Goal: Communication & Community: Answer question/provide support

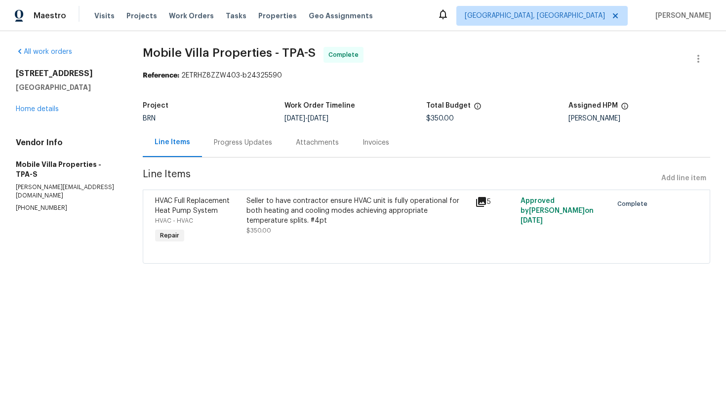
click at [240, 141] on div "Progress Updates" at bounding box center [243, 143] width 58 height 10
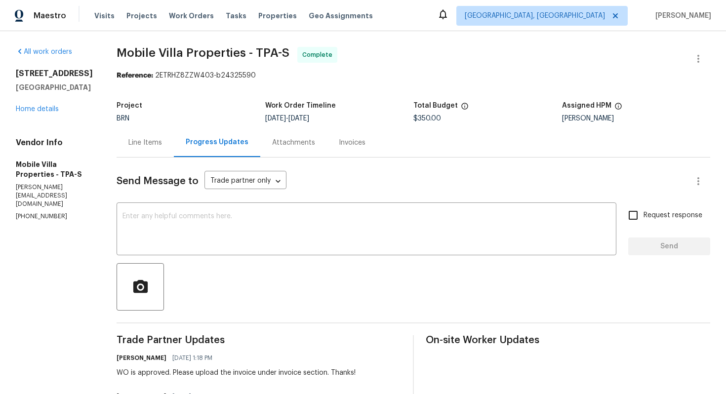
click at [117, 149] on div "Line Items" at bounding box center [145, 142] width 57 height 29
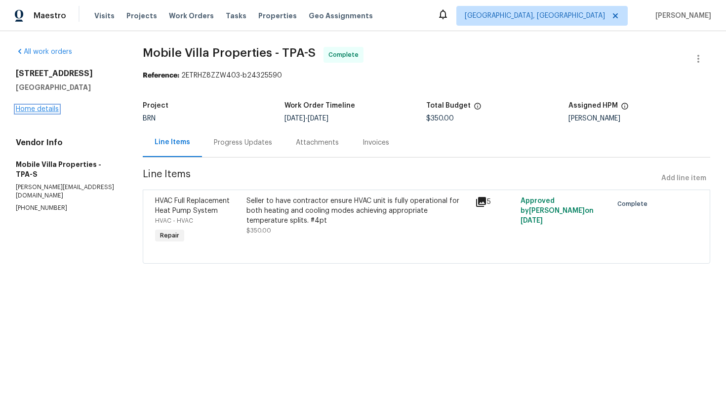
click at [48, 113] on link "Home details" at bounding box center [37, 109] width 43 height 7
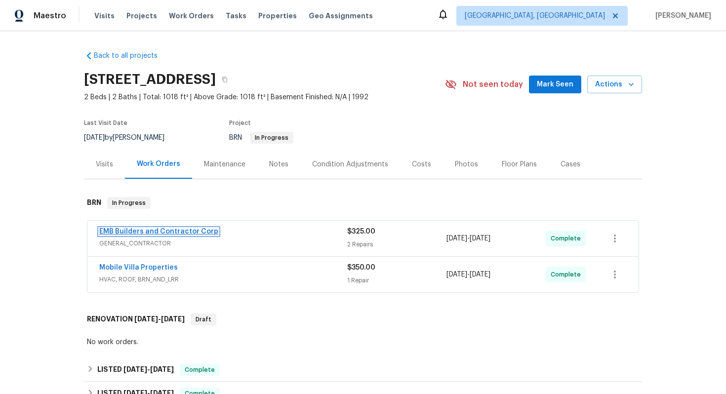
click at [156, 235] on link "EMB Builders and Contractor Corp" at bounding box center [158, 231] width 119 height 7
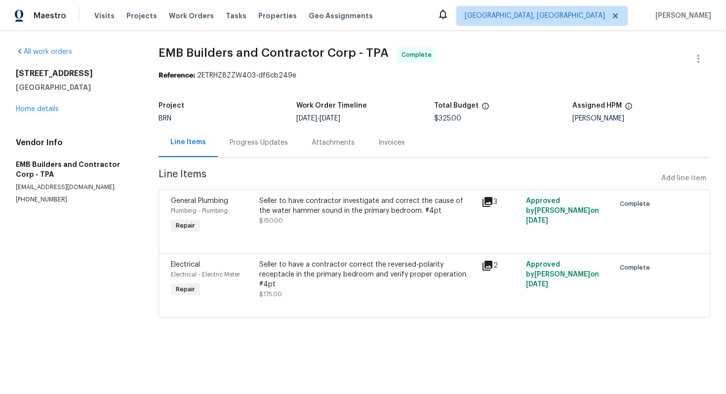
click at [327, 214] on div "Seller to have contractor investigate and correct the cause of the water hammer…" at bounding box center [367, 206] width 216 height 20
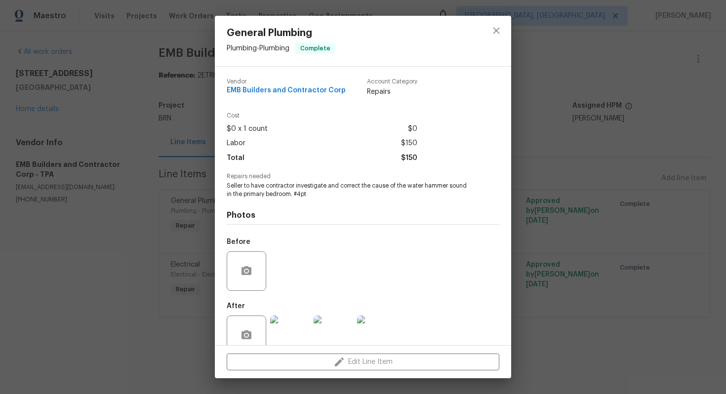
click at [298, 188] on span "Seller to have contractor investigate and correct the cause of the water hammer…" at bounding box center [350, 190] width 246 height 17
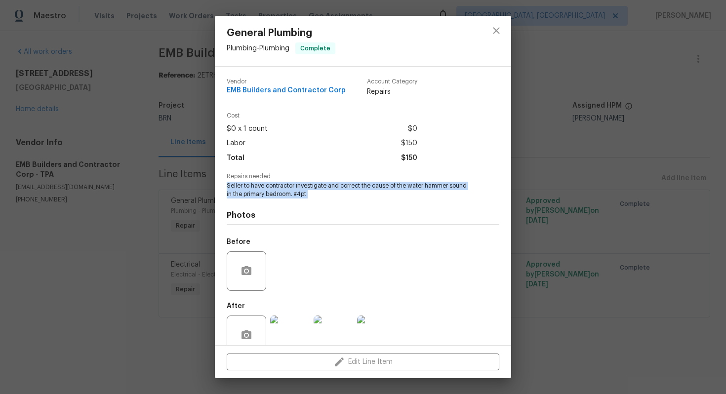
copy span "Seller to have contractor investigate and correct the cause of the water hammer…"
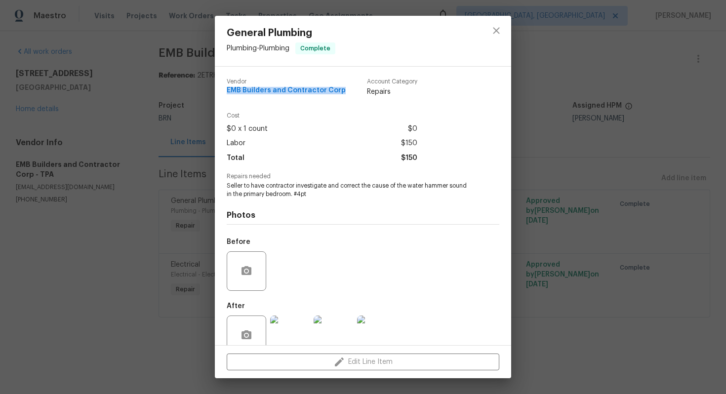
drag, startPoint x: 225, startPoint y: 90, endPoint x: 346, endPoint y: 94, distance: 121.6
click at [346, 94] on div "Vendor EMB Builders and Contractor Corp Account Category Repairs Cost $0 x 1 co…" at bounding box center [363, 206] width 297 height 279
copy span "EMB Builders and Contractor Corp"
click at [341, 203] on div "Photos Before After" at bounding box center [363, 280] width 273 height 163
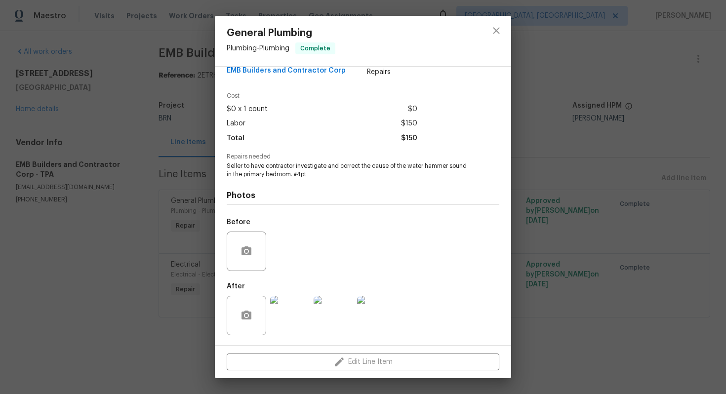
click at [388, 312] on img at bounding box center [377, 316] width 40 height 40
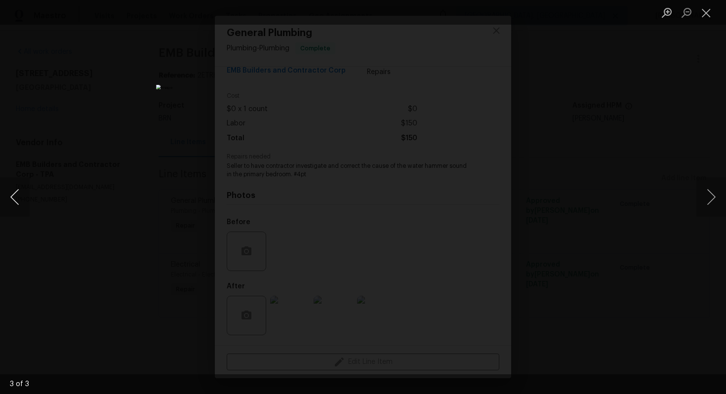
click at [13, 194] on button "Previous image" at bounding box center [15, 197] width 30 height 40
click at [20, 196] on button "Previous image" at bounding box center [15, 197] width 30 height 40
click at [703, 10] on button "Close lightbox" at bounding box center [707, 12] width 20 height 17
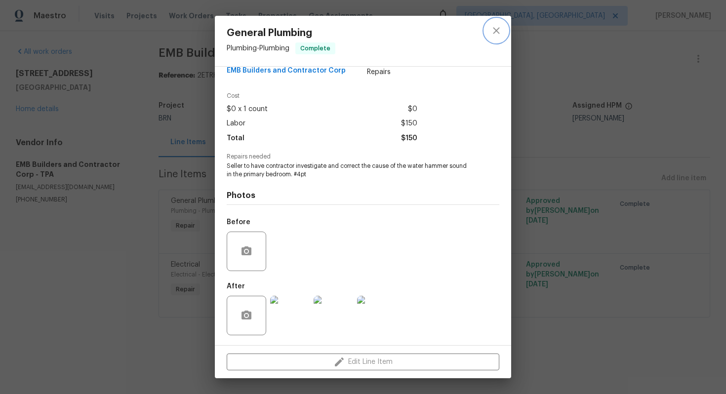
click at [495, 29] on icon "close" at bounding box center [496, 30] width 6 height 6
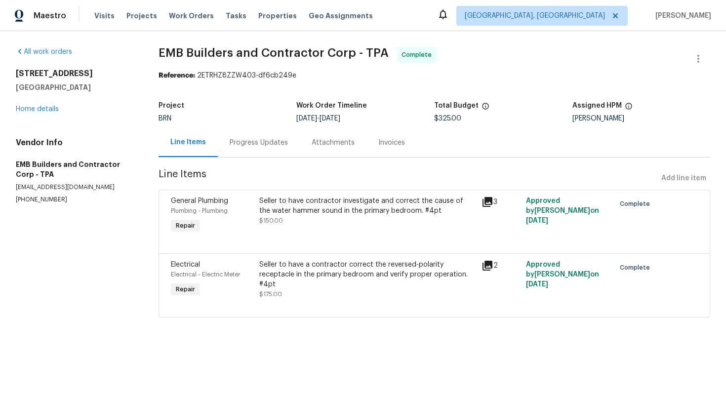
click at [338, 281] on div "Seller to have a contractor correct the reversed-polarity receptacle in the pri…" at bounding box center [367, 275] width 216 height 30
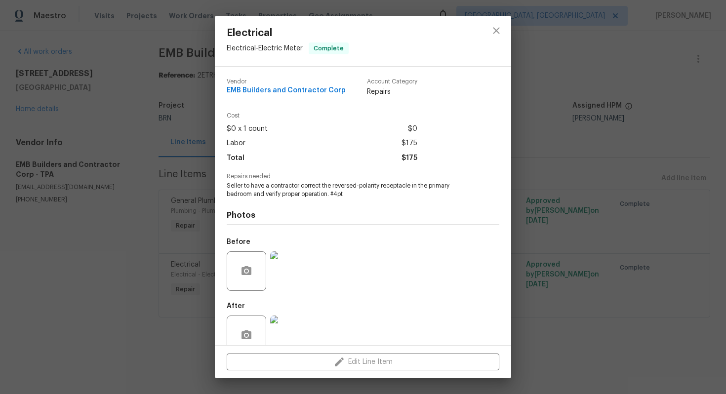
click at [263, 190] on span "Seller to have a contractor correct the reversed-polarity receptacle in the pri…" at bounding box center [350, 190] width 246 height 17
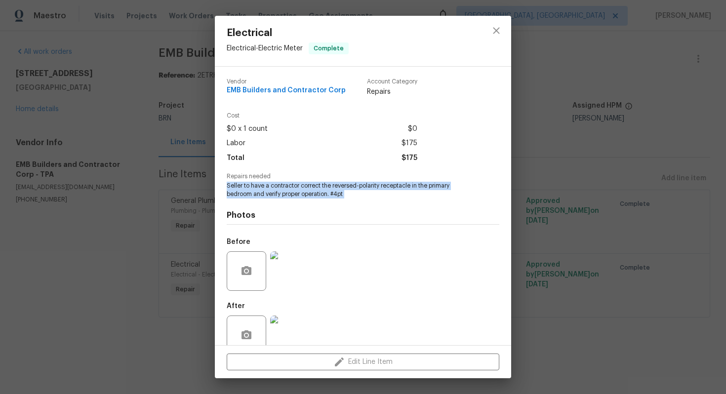
copy span "Seller to have a contractor correct the reversed-polarity receptacle in the pri…"
click at [345, 208] on div "Photos Before After" at bounding box center [363, 280] width 273 height 163
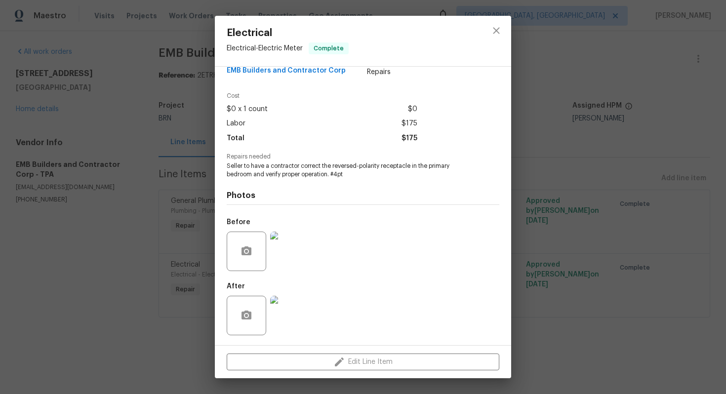
click at [288, 257] on img at bounding box center [290, 252] width 40 height 40
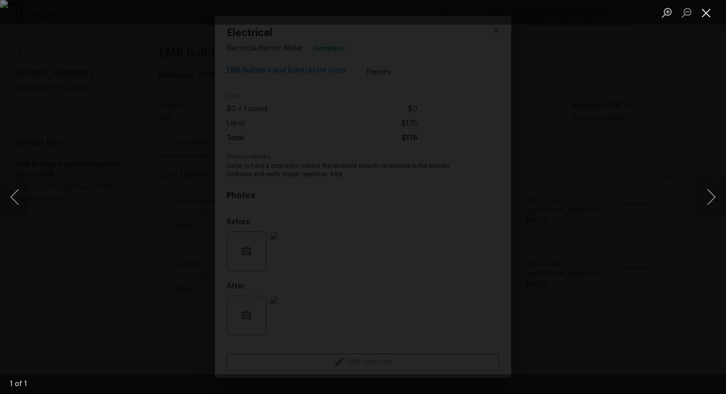
click at [710, 17] on button "Close lightbox" at bounding box center [707, 12] width 20 height 17
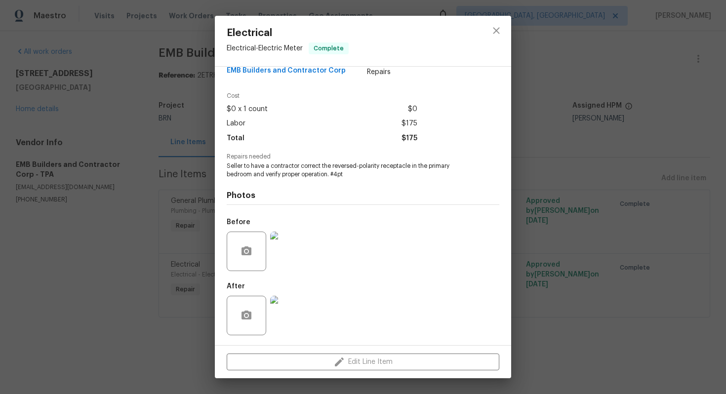
click at [298, 292] on div at bounding box center [289, 315] width 43 height 51
click at [303, 303] on img at bounding box center [290, 316] width 40 height 40
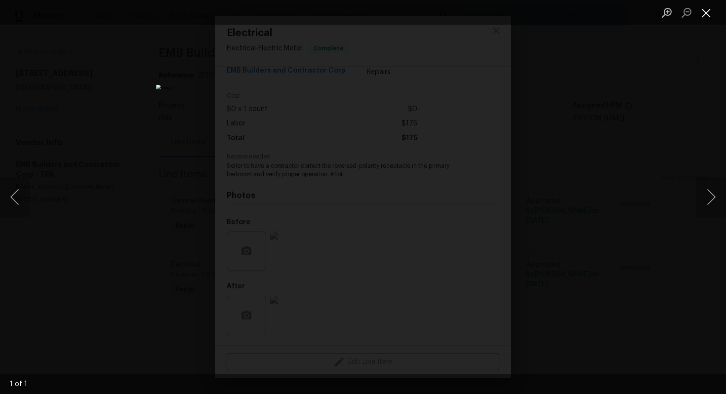
click at [700, 13] on button "Close lightbox" at bounding box center [707, 12] width 20 height 17
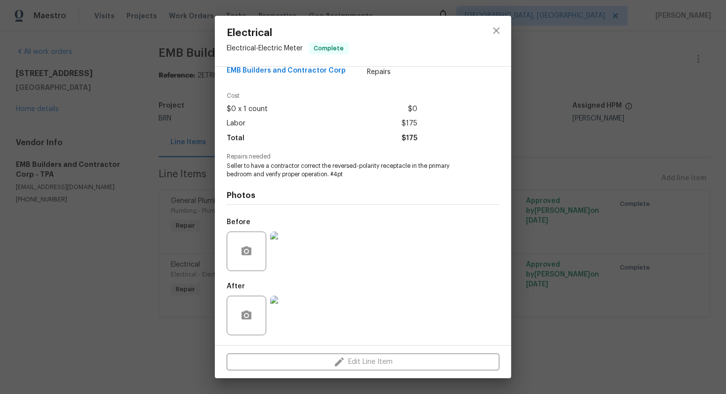
click at [502, 15] on div "Electrical Electrical - Electric Meter Complete Vendor EMB Builders and Contrac…" at bounding box center [363, 197] width 726 height 394
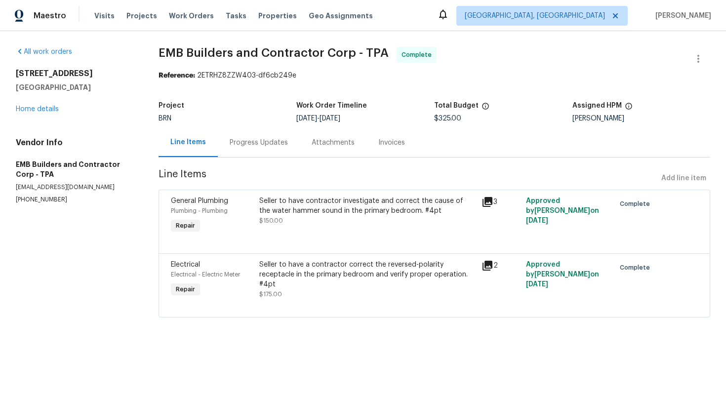
click at [391, 140] on div "Invoices" at bounding box center [392, 143] width 27 height 10
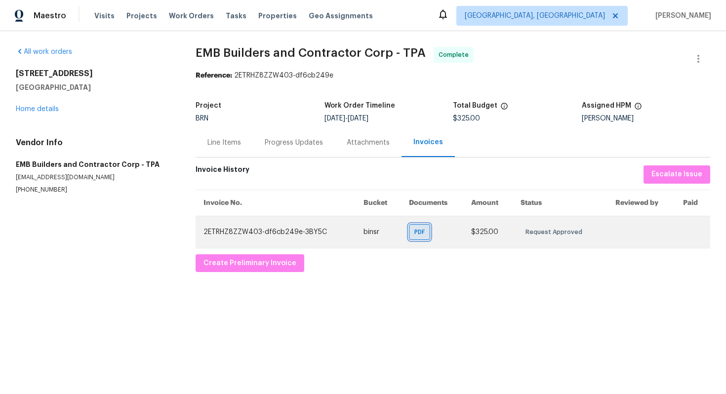
click at [420, 235] on span "PDF" at bounding box center [422, 232] width 14 height 10
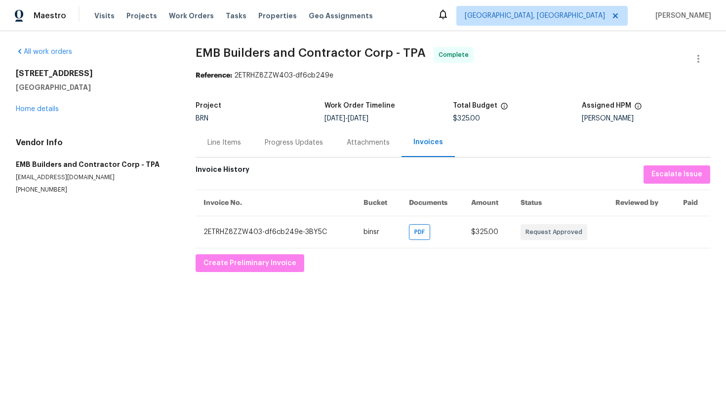
click at [224, 146] on div "Line Items" at bounding box center [225, 143] width 34 height 10
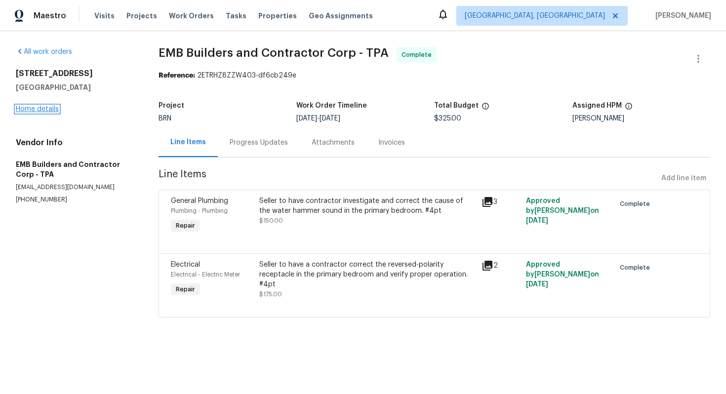
click at [54, 111] on link "Home details" at bounding box center [37, 109] width 43 height 7
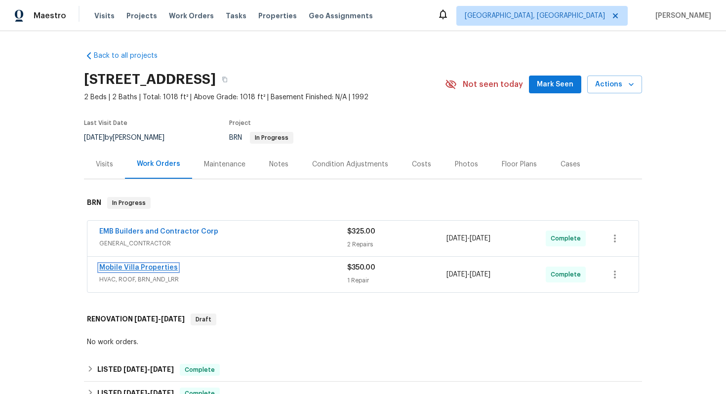
click at [148, 271] on link "Mobile Villa Properties" at bounding box center [138, 267] width 79 height 7
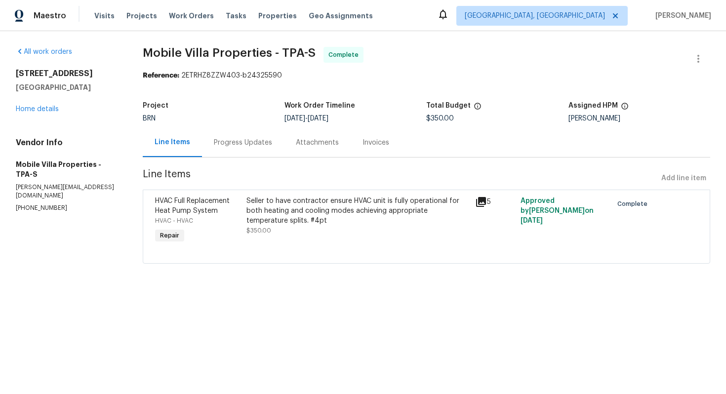
click at [300, 232] on div "Seller to have contractor ensure HVAC unit is fully operational for both heatin…" at bounding box center [358, 216] width 223 height 40
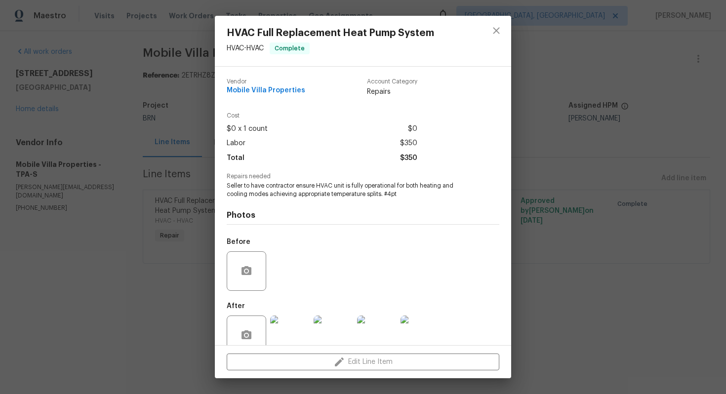
click at [283, 196] on span "Seller to have contractor ensure HVAC unit is fully operational for both heatin…" at bounding box center [350, 190] width 246 height 17
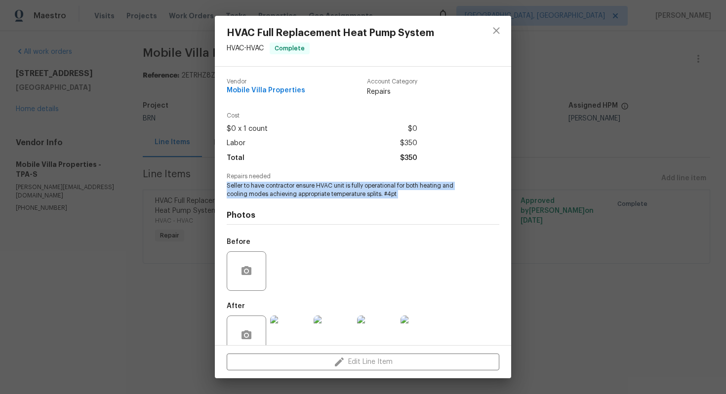
copy span "Seller to have contractor ensure HVAC unit is fully operational for both heatin…"
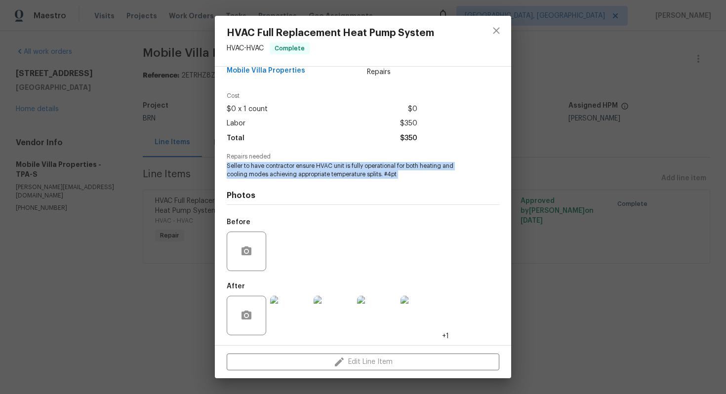
click at [289, 314] on img at bounding box center [290, 316] width 40 height 40
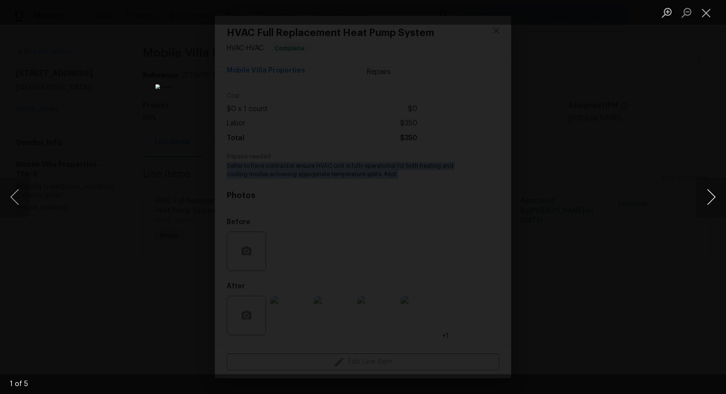
click at [712, 198] on button "Next image" at bounding box center [712, 197] width 30 height 40
click at [706, 203] on button "Next image" at bounding box center [712, 197] width 30 height 40
click at [21, 198] on button "Previous image" at bounding box center [15, 197] width 30 height 40
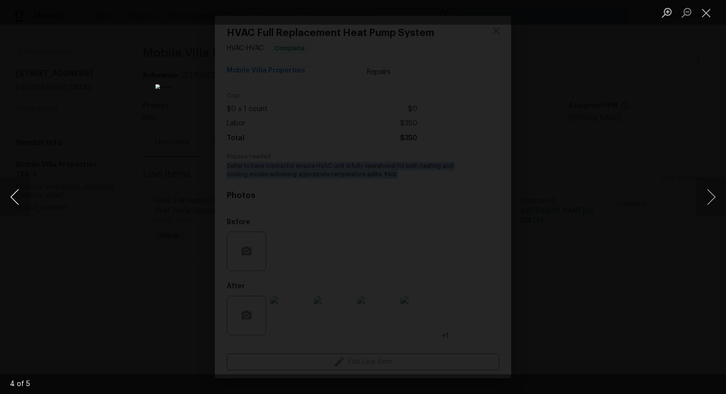
click at [20, 186] on button "Previous image" at bounding box center [15, 197] width 30 height 40
click at [18, 200] on button "Previous image" at bounding box center [15, 197] width 30 height 40
click at [17, 196] on button "Previous image" at bounding box center [15, 197] width 30 height 40
click at [706, 14] on button "Close lightbox" at bounding box center [707, 12] width 20 height 17
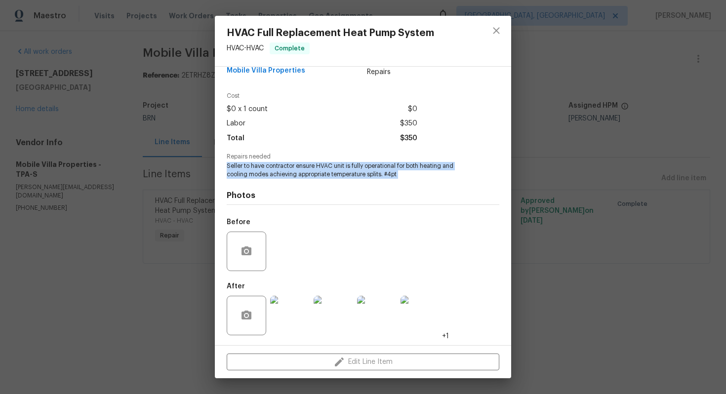
scroll to position [0, 0]
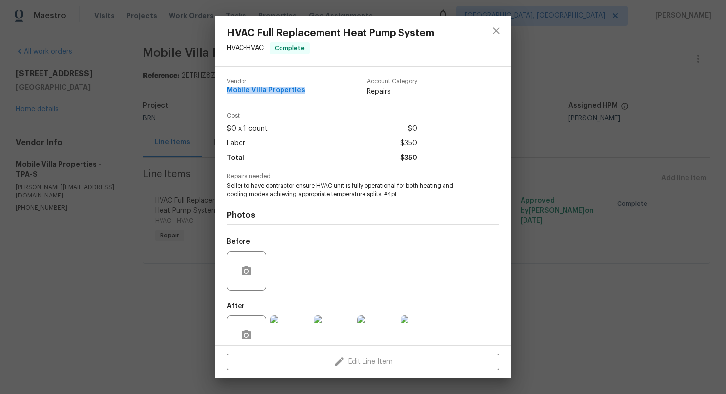
drag, startPoint x: 224, startPoint y: 90, endPoint x: 305, endPoint y: 96, distance: 81.3
click at [305, 96] on div "Vendor Mobile Villa Properties Account Category Repairs Cost $0 x 1 count $0 La…" at bounding box center [363, 206] width 297 height 279
copy span "Mobile Villa Properties"
click at [494, 32] on icon "close" at bounding box center [497, 31] width 12 height 12
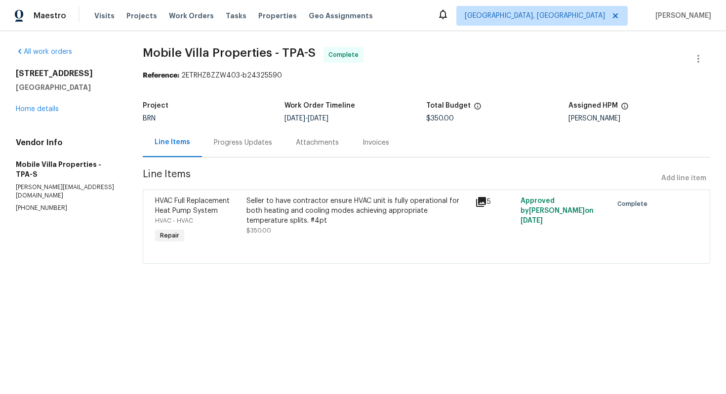
click at [380, 146] on div "Invoices" at bounding box center [376, 143] width 27 height 10
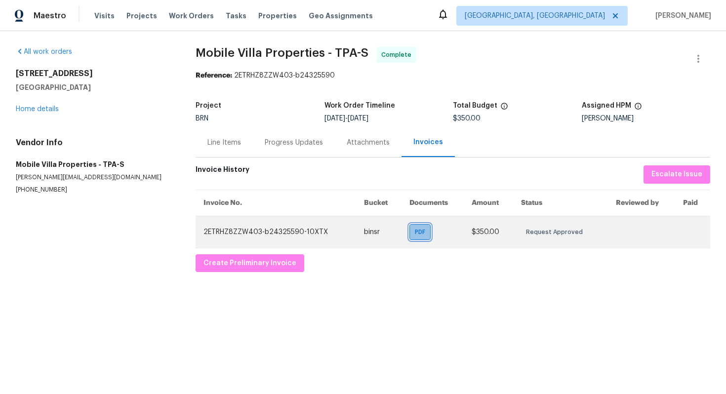
click at [411, 229] on div "PDF" at bounding box center [420, 232] width 21 height 16
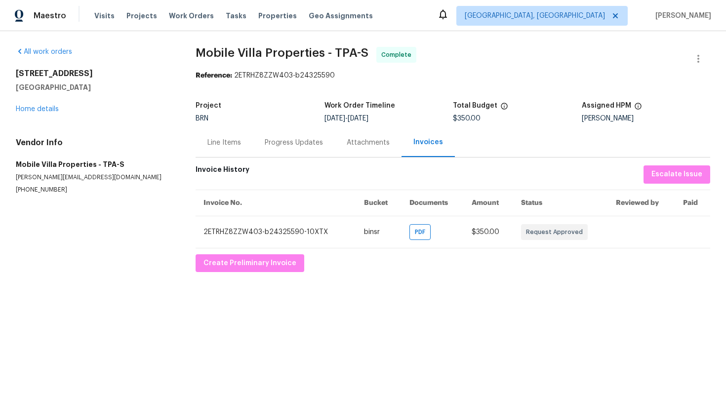
click at [233, 148] on div "Line Items" at bounding box center [224, 142] width 57 height 29
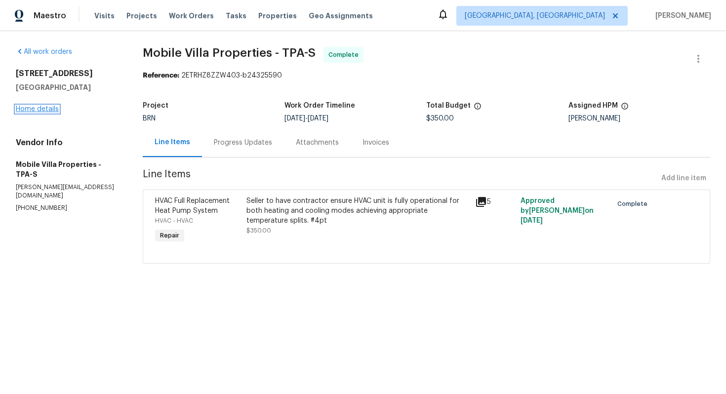
click at [45, 113] on link "Home details" at bounding box center [37, 109] width 43 height 7
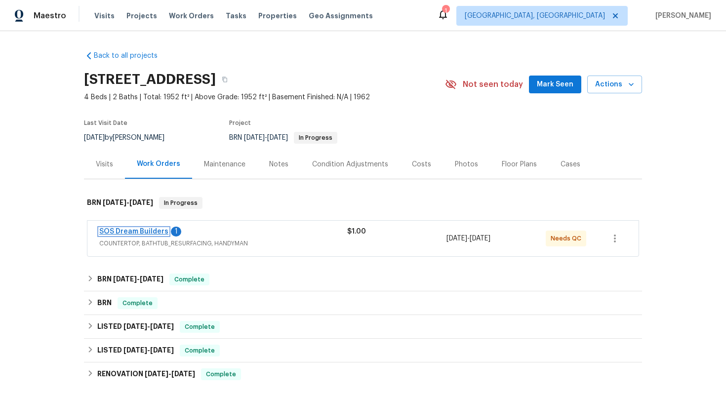
click at [147, 233] on link "SOS Dream Builders" at bounding box center [133, 231] width 69 height 7
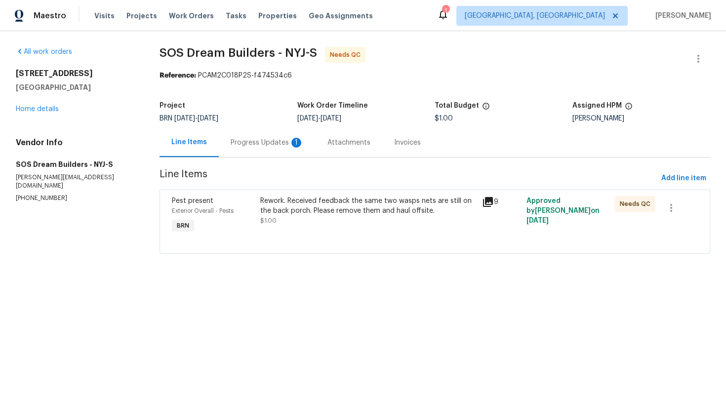
click at [255, 146] on div "Progress Updates 1" at bounding box center [267, 143] width 73 height 10
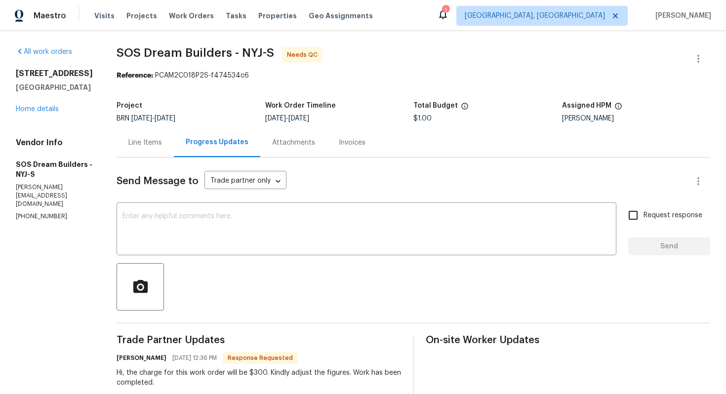
click at [158, 141] on div "Line Items" at bounding box center [145, 143] width 34 height 10
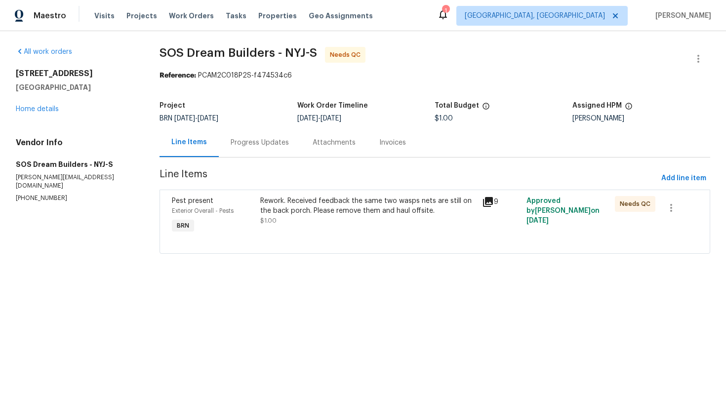
click at [247, 145] on div "Progress Updates" at bounding box center [260, 143] width 58 height 10
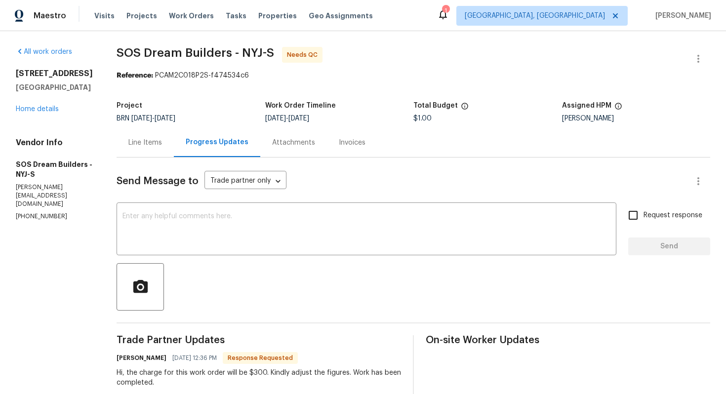
click at [159, 150] on div "Line Items" at bounding box center [145, 142] width 57 height 29
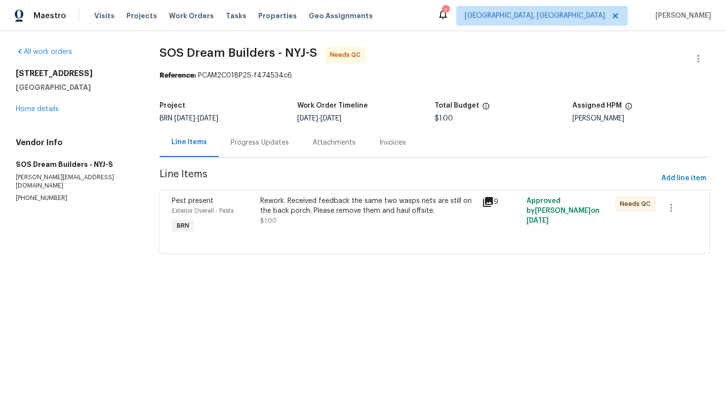
click at [242, 147] on div "Progress Updates" at bounding box center [260, 143] width 58 height 10
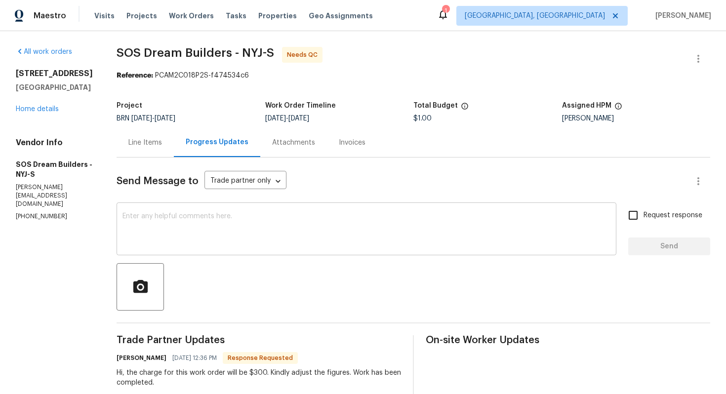
click at [262, 221] on textarea at bounding box center [367, 230] width 488 height 35
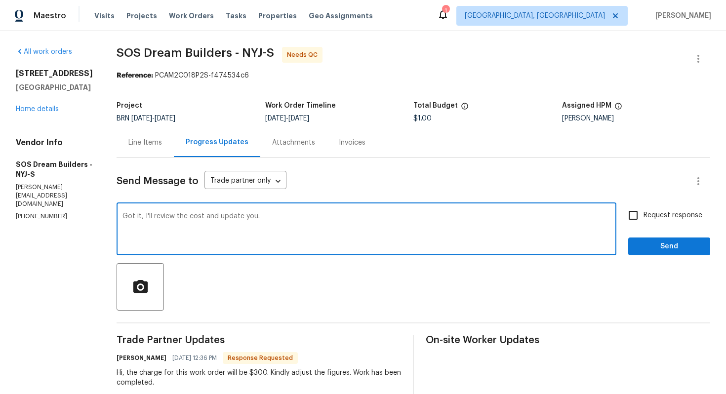
type textarea "Got it, I'll review the cost and update you."
click at [672, 217] on span "Request response" at bounding box center [673, 216] width 59 height 10
click at [644, 217] on input "Request response" at bounding box center [633, 215] width 21 height 21
checkbox input "true"
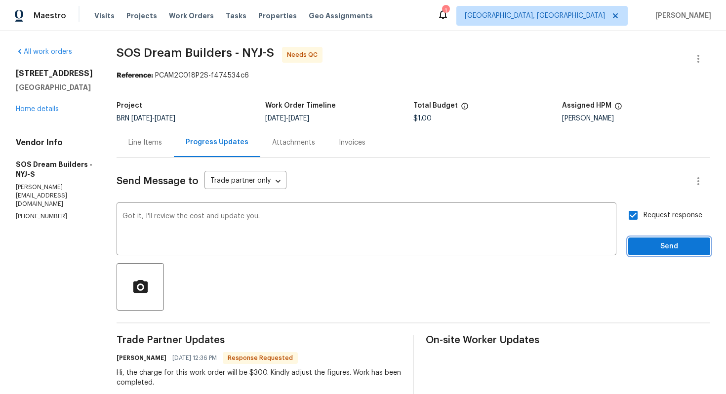
click at [671, 240] on button "Send" at bounding box center [670, 247] width 82 height 18
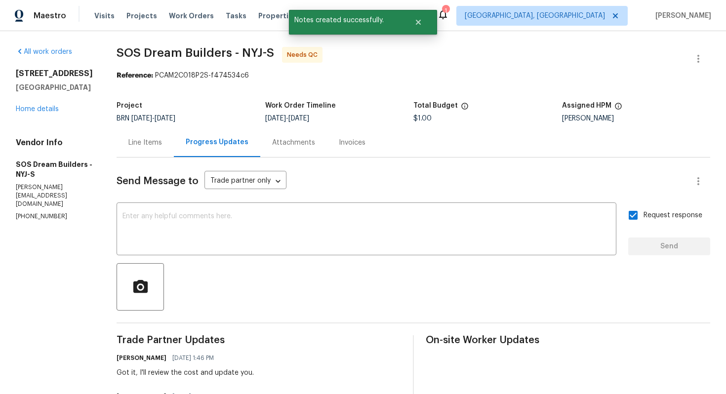
click at [162, 142] on div "Line Items" at bounding box center [145, 143] width 34 height 10
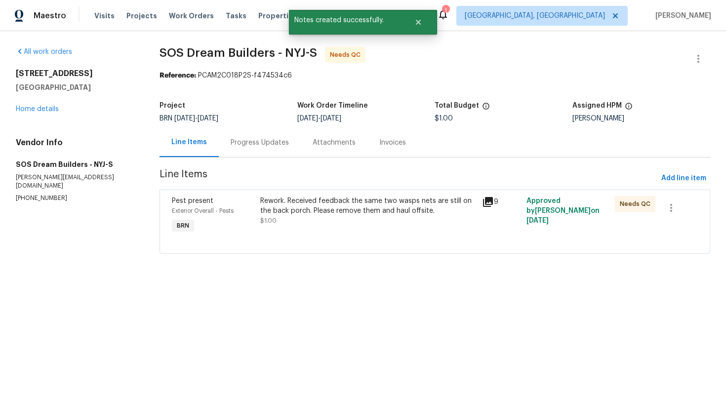
click at [338, 215] on div "Rework. Received feedback the same two wasps nets are still on the back porch. …" at bounding box center [368, 206] width 216 height 20
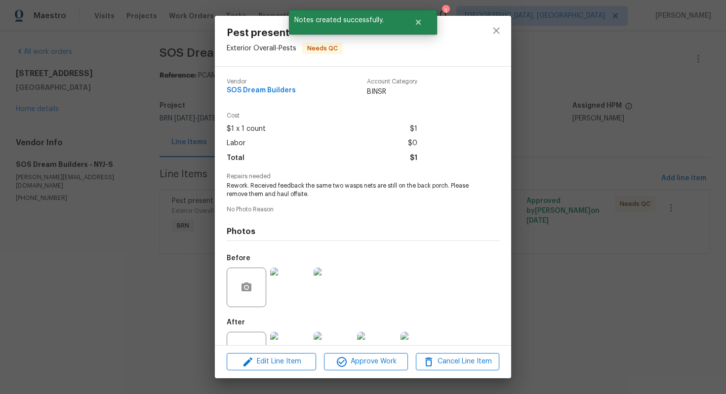
click at [306, 188] on span "Rework. Received feedback the same two wasps nets are still on the back porch. …" at bounding box center [350, 190] width 246 height 17
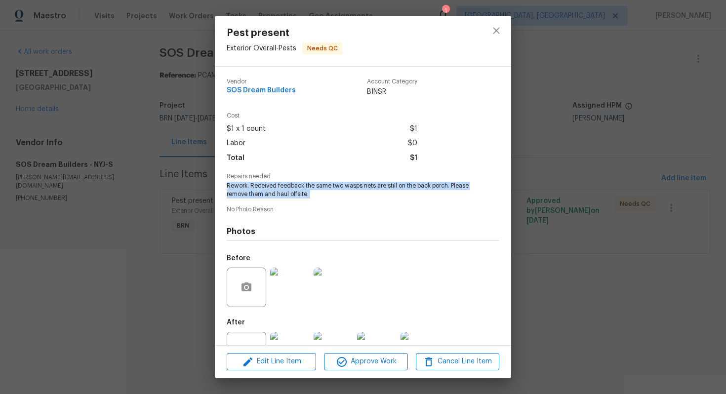
copy span "Rework. Received feedback the same two wasps nets are still on the back porch. …"
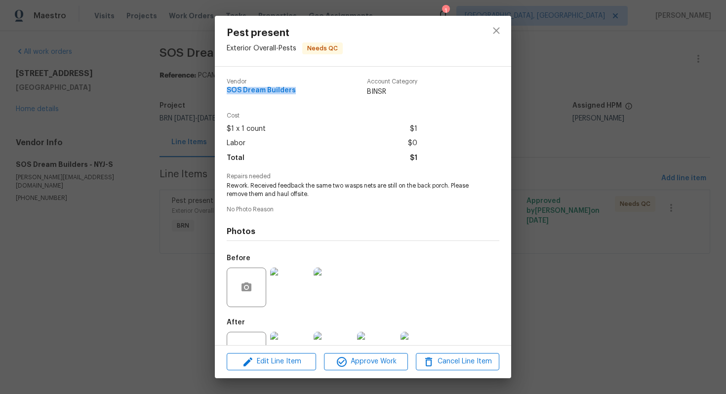
drag, startPoint x: 224, startPoint y: 91, endPoint x: 306, endPoint y: 100, distance: 82.1
click at [306, 100] on div "Vendor SOS Dream Builders Account Category BINSR Cost $1 x 1 count $1 Labor $0 …" at bounding box center [363, 206] width 297 height 279
copy span "SOS Dream Builders"
click at [551, 131] on div "Pest present Exterior Overall - Pests Needs QC Vendor SOS Dream Builders Accoun…" at bounding box center [363, 197] width 726 height 394
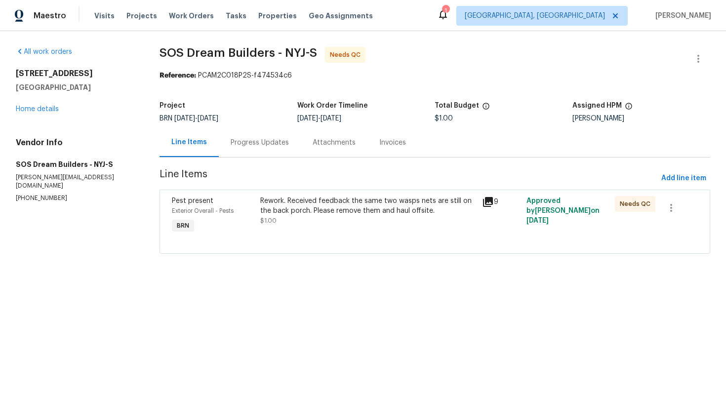
click at [265, 140] on div "Progress Updates" at bounding box center [260, 143] width 58 height 10
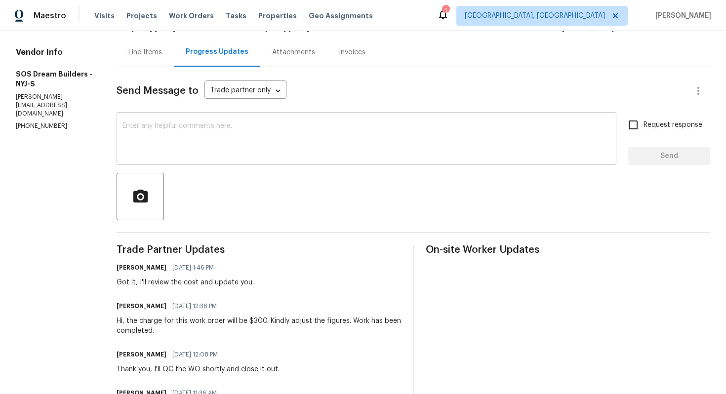
scroll to position [92, 0]
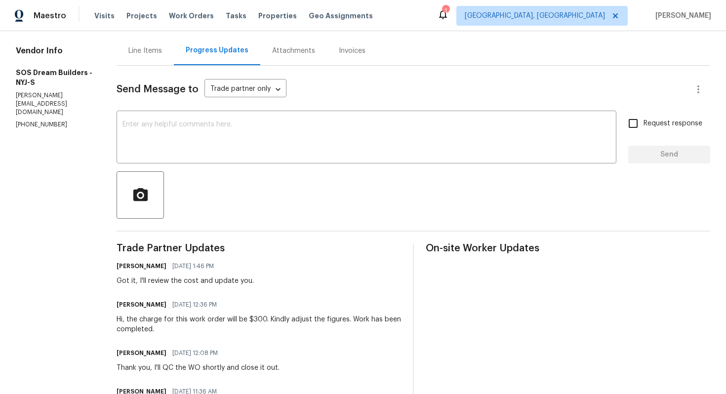
click at [236, 316] on div "Hi, the charge for this work order will be $300. Kindly adjust the figures. Wor…" at bounding box center [259, 325] width 285 height 20
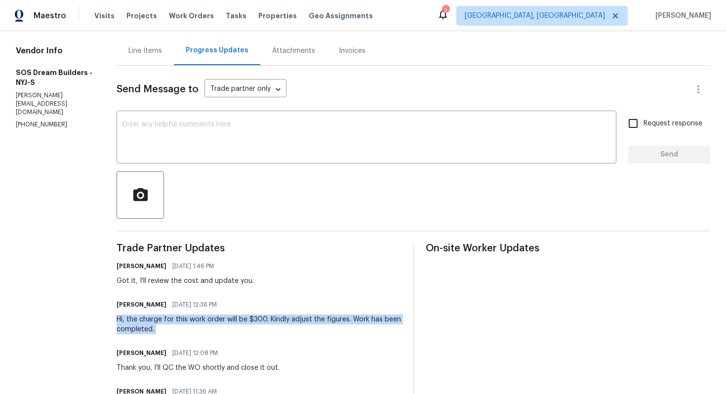
copy div "Hi, the charge for this work order will be $300. Kindly adjust the figures. Wor…"
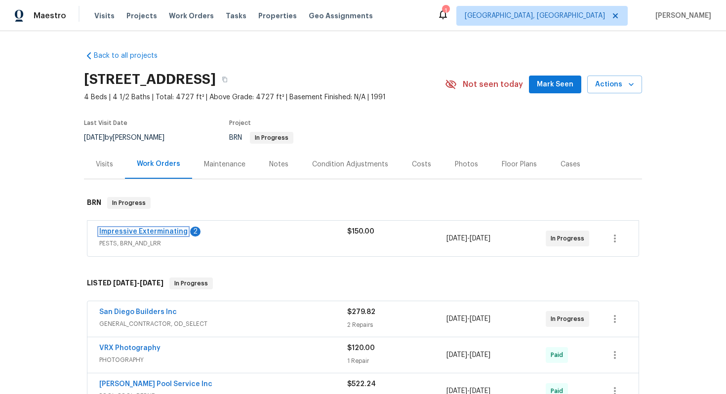
click at [154, 230] on link "Impressive Exterminating" at bounding box center [143, 231] width 88 height 7
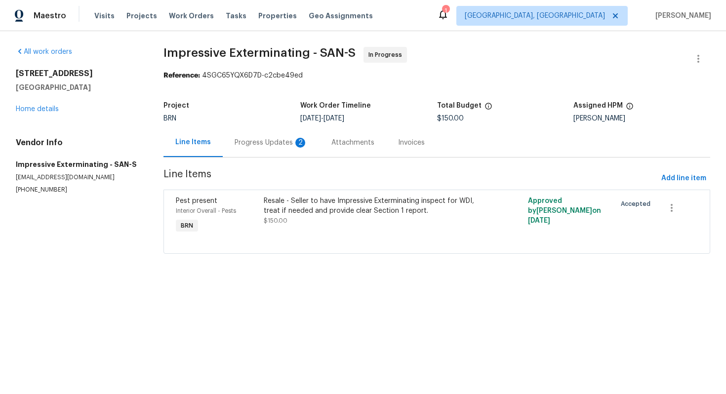
click at [262, 140] on div "Progress Updates 2" at bounding box center [271, 143] width 73 height 10
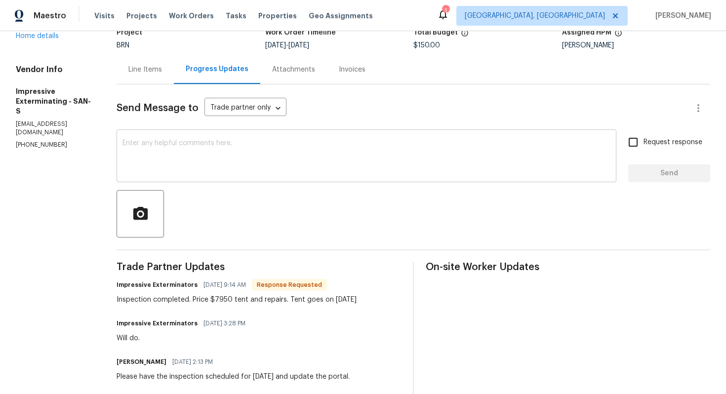
scroll to position [69, 0]
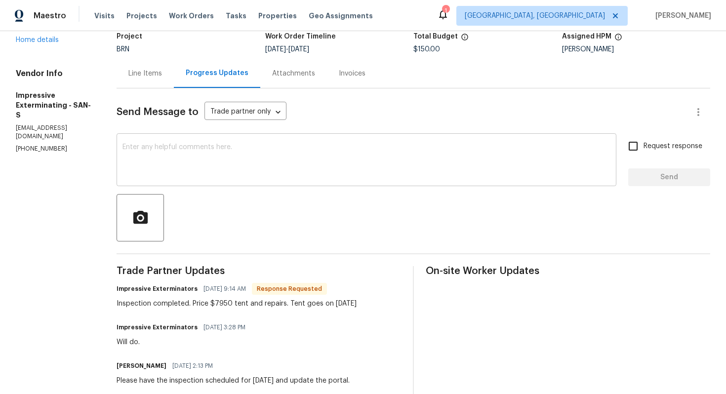
click at [259, 182] on div "x ​" at bounding box center [367, 161] width 500 height 50
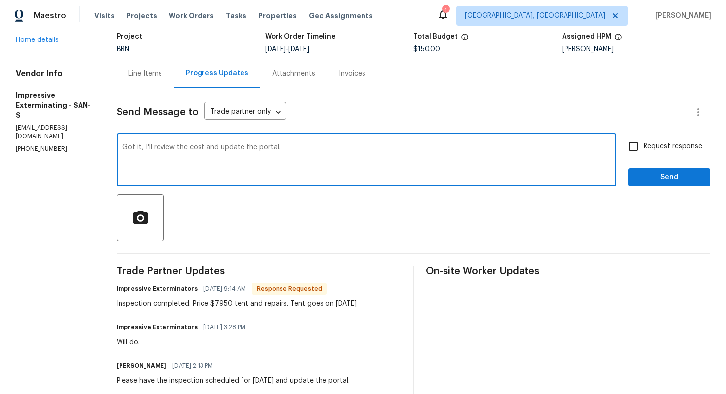
type textarea "Got it, I'll review the cost and update the portal."
click at [630, 142] on input "Request response" at bounding box center [633, 146] width 21 height 21
checkbox input "true"
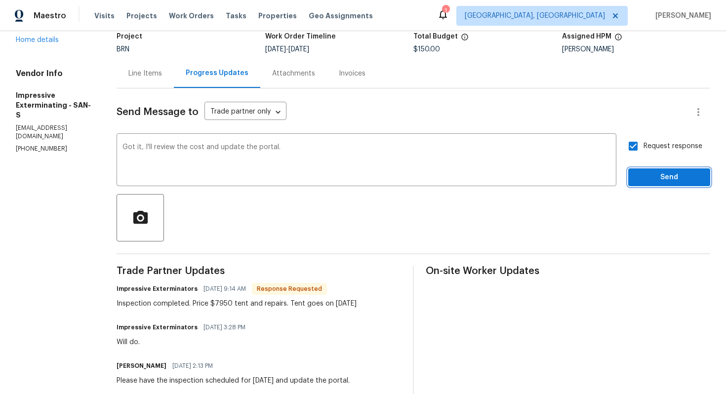
click at [651, 179] on span "Send" at bounding box center [670, 177] width 66 height 12
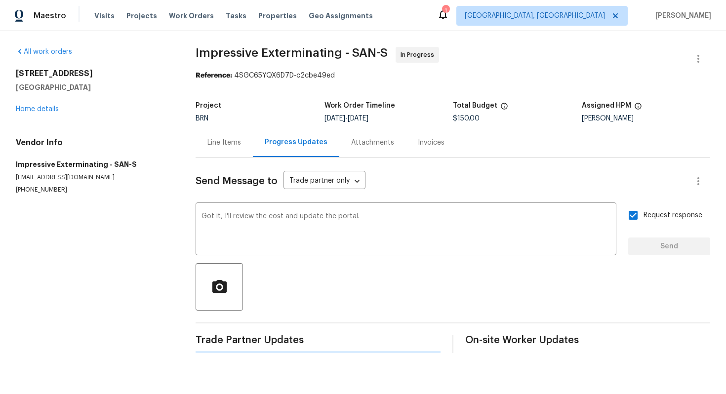
scroll to position [0, 0]
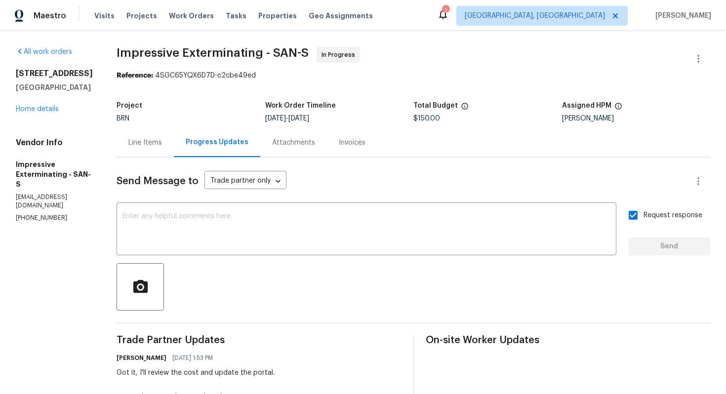
click at [172, 142] on div "Line Items" at bounding box center [145, 142] width 57 height 29
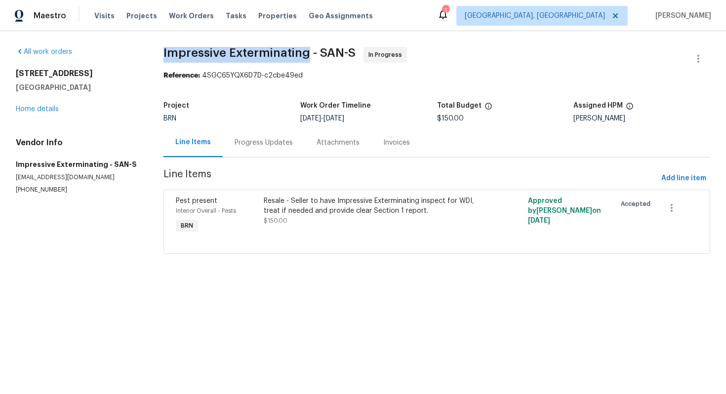
drag, startPoint x: 159, startPoint y: 53, endPoint x: 310, endPoint y: 52, distance: 151.2
click at [310, 52] on div "All work orders 1128 Mansiones Ln Chula Vista, CA 91910 Home details Vendor Inf…" at bounding box center [363, 156] width 726 height 251
copy span "Impressive Exterminating"
click at [421, 62] on span "Impressive Exterminating - SAN-S In Progress" at bounding box center [425, 59] width 523 height 24
click at [323, 203] on div "Resale - Seller to have Impressive Exterminating inspect for WDI, treat if need…" at bounding box center [371, 206] width 214 height 20
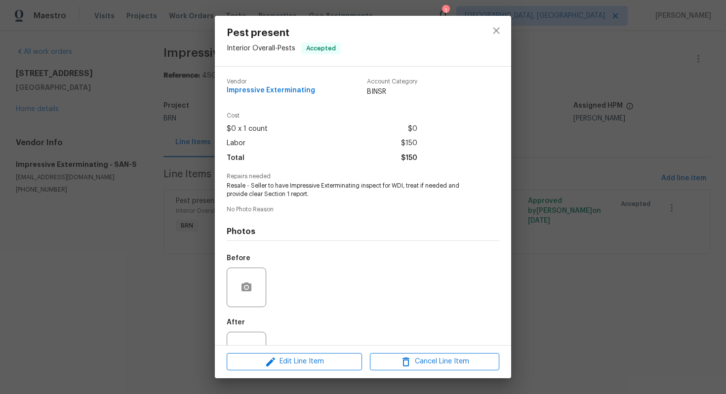
click at [311, 188] on span "Resale - Seller to have Impressive Exterminating inspect for WDI, treat if need…" at bounding box center [350, 190] width 246 height 17
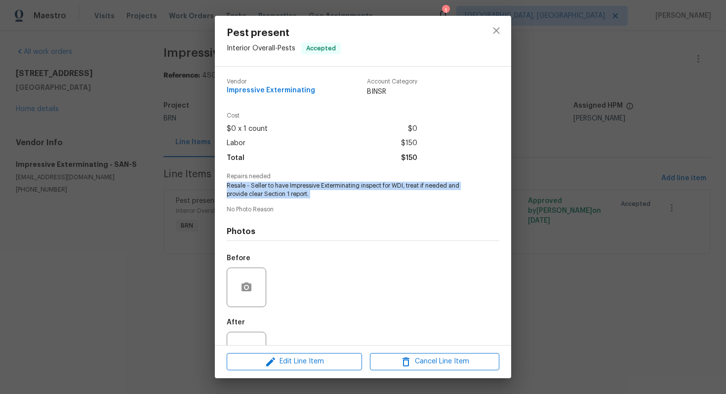
copy span "Resale - Seller to have Impressive Exterminating inspect for WDI, treat if need…"
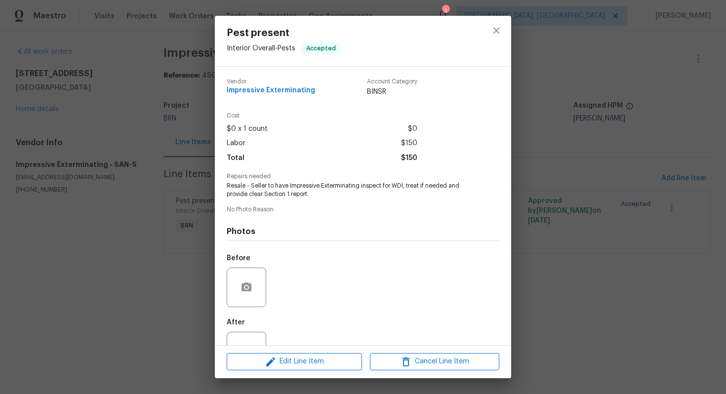
click at [213, 111] on div "Pest present Interior Overall - Pests Accepted Vendor Impressive Exterminating …" at bounding box center [363, 197] width 726 height 394
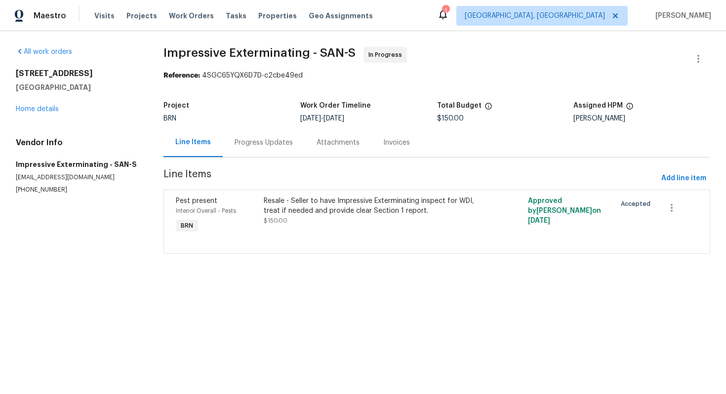
click at [258, 151] on div "Progress Updates" at bounding box center [264, 142] width 82 height 29
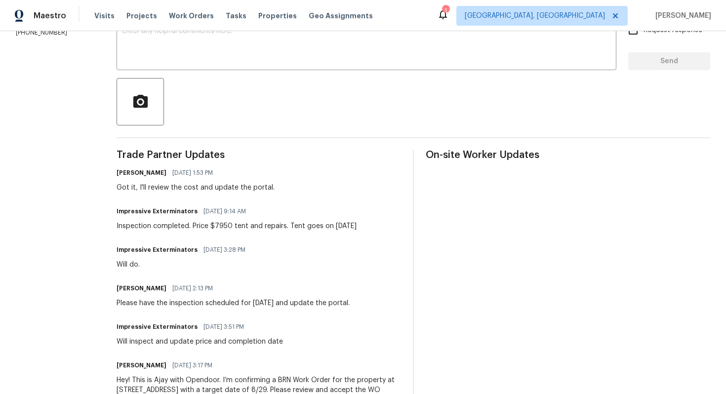
scroll to position [197, 0]
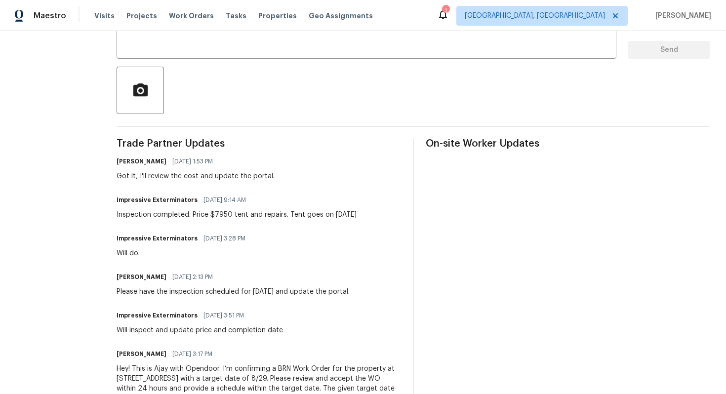
click at [231, 216] on div "Inspection completed. Price $7950 tent and repairs. Tent goes on today" at bounding box center [237, 215] width 240 height 10
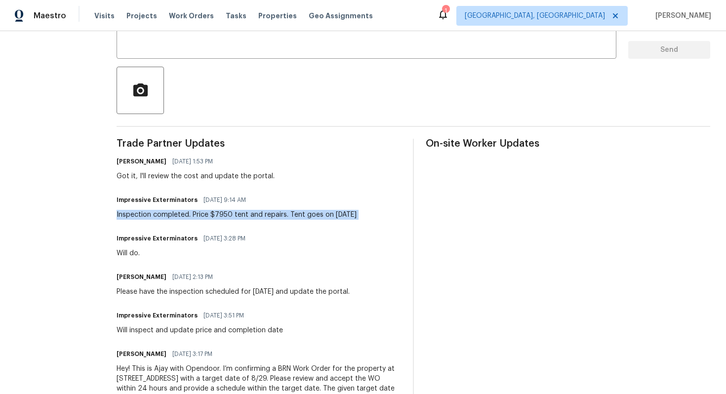
copy div "Inspection completed. Price $7950 tent and repairs. Tent goes on today"
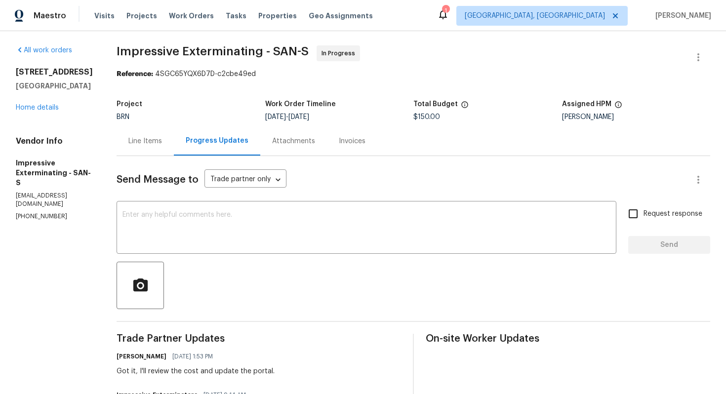
scroll to position [0, 0]
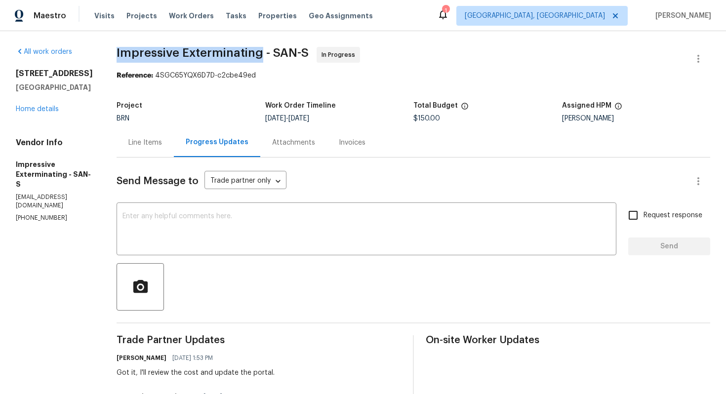
drag, startPoint x: 120, startPoint y: 49, endPoint x: 263, endPoint y: 48, distance: 143.3
click at [265, 48] on div "All work orders 1128 Mansiones Ln Chula Vista, CA 91910 Home details Vendor Inf…" at bounding box center [363, 344] width 726 height 627
copy span "Impressive Exterminating"
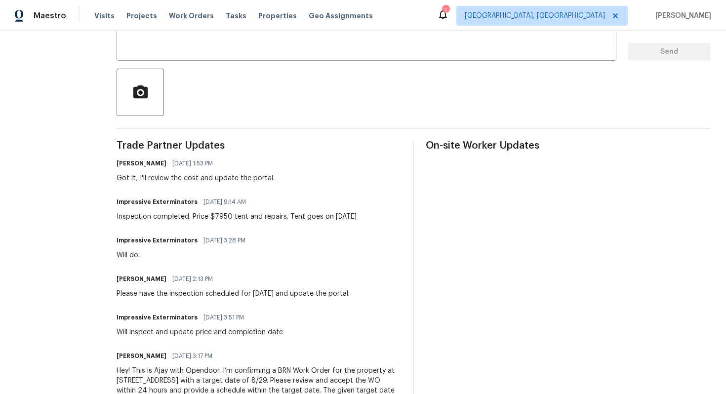
scroll to position [201, 0]
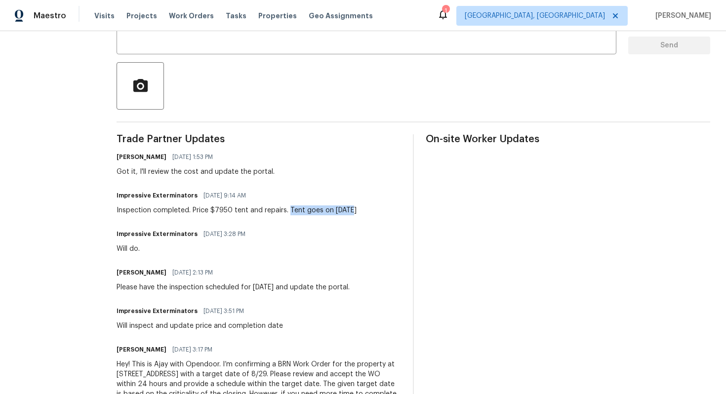
drag, startPoint x: 293, startPoint y: 210, endPoint x: 355, endPoint y: 213, distance: 61.8
click at [355, 212] on div "Impressive Exterminators 08/28/2025 9:14 AM Inspection completed. Price $7950 t…" at bounding box center [259, 202] width 285 height 27
copy div "Tent goes on today"
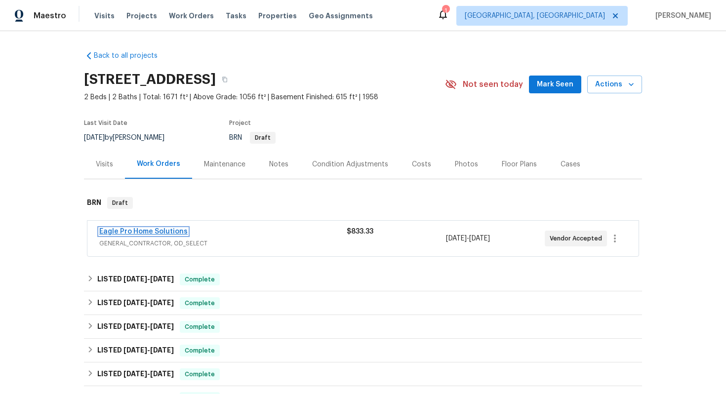
click at [152, 231] on link "Eagle Pro Home Solutions" at bounding box center [143, 231] width 88 height 7
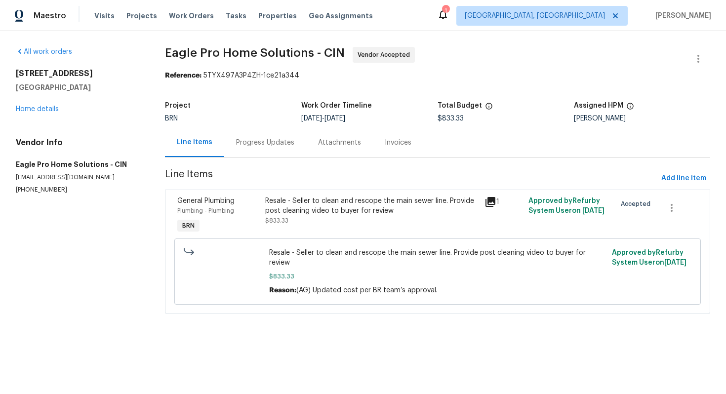
click at [247, 146] on div "Progress Updates" at bounding box center [265, 143] width 58 height 10
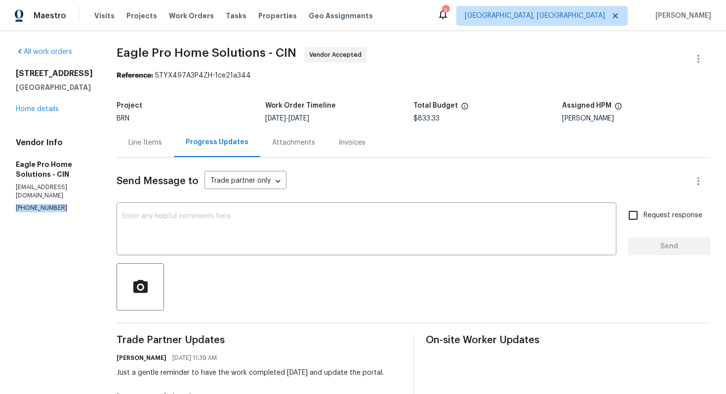
drag, startPoint x: 13, startPoint y: 199, endPoint x: 78, endPoint y: 202, distance: 64.8
copy p "(614) 696-5556"
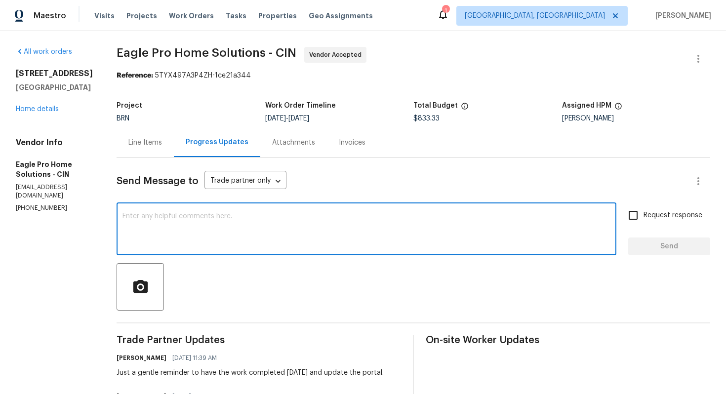
click at [292, 216] on textarea at bounding box center [367, 230] width 488 height 35
paste textarea "is that the two bellies in the line ? or just the $800 repair they were going t…"
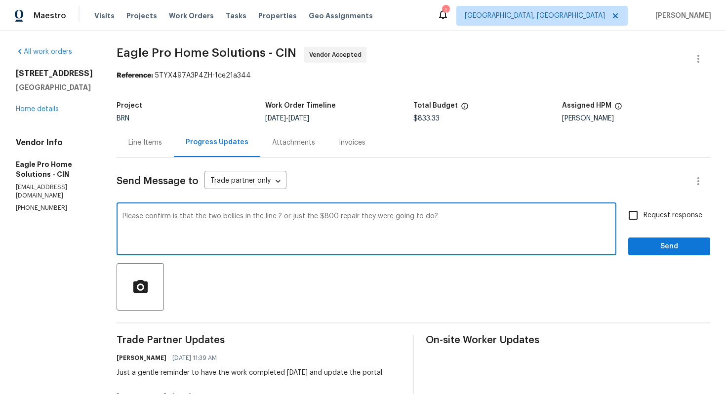
type textarea "Please confirm is that the two bellies in the line ? or just the $800 repair th…"
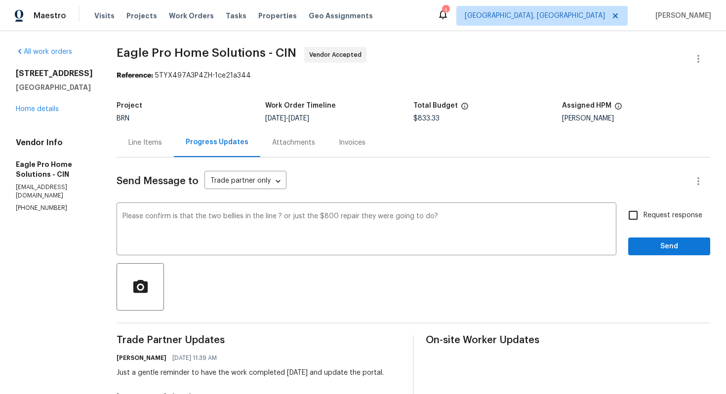
click at [646, 221] on label "Request response" at bounding box center [663, 215] width 80 height 21
click at [644, 221] on input "Request response" at bounding box center [633, 215] width 21 height 21
checkbox input "true"
click at [660, 247] on span "Send" at bounding box center [670, 247] width 66 height 12
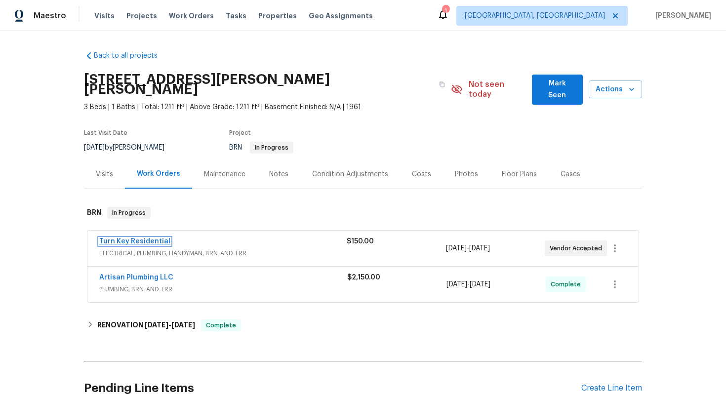
click at [136, 238] on link "Turn Key Residential" at bounding box center [134, 241] width 71 height 7
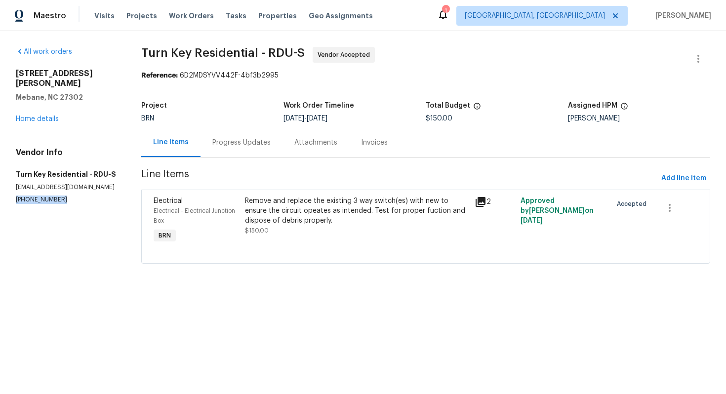
drag, startPoint x: 10, startPoint y: 189, endPoint x: 80, endPoint y: 188, distance: 69.7
click at [80, 188] on div "All work orders [STREET_ADDRESS][PERSON_NAME][PERSON_NAME] Home details Vendor …" at bounding box center [363, 161] width 726 height 260
copy p "[PHONE_NUMBER]"
click at [250, 138] on div "Progress Updates" at bounding box center [242, 143] width 58 height 10
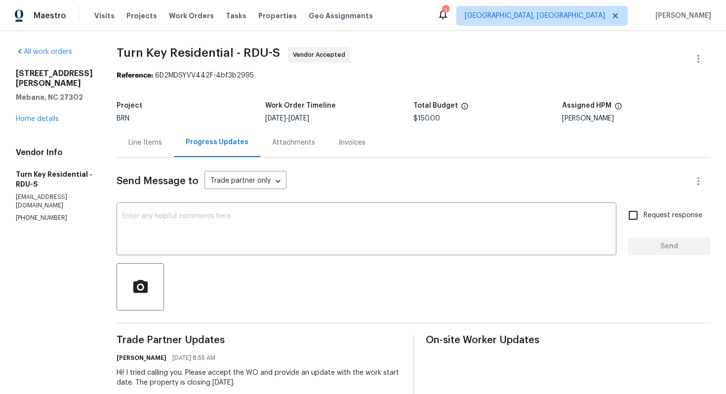
click at [162, 143] on div "Line Items" at bounding box center [145, 143] width 34 height 10
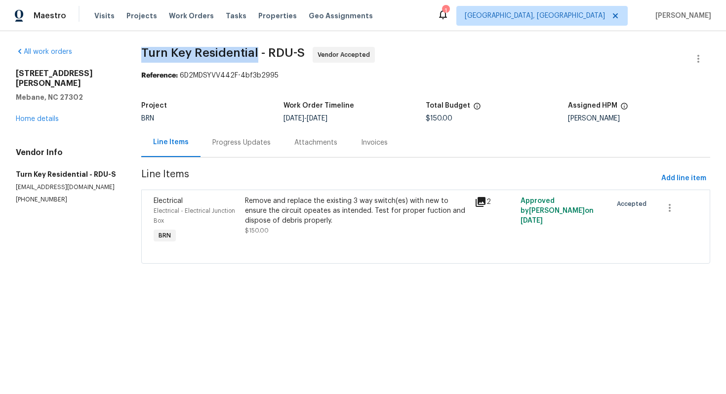
drag, startPoint x: 142, startPoint y: 51, endPoint x: 256, endPoint y: 51, distance: 114.2
click at [256, 51] on span "Turn Key Residential - RDU-S" at bounding box center [223, 53] width 164 height 12
copy span "Turn Key Residential"
click at [425, 8] on div "Maestro Visits Projects Work Orders Tasks Properties Geo Assignments 1 [GEOGRAP…" at bounding box center [363, 15] width 726 height 31
click at [396, 81] on div "Reference: 6D2MDSYVV442F-4bf3b2995" at bounding box center [425, 76] width 569 height 10
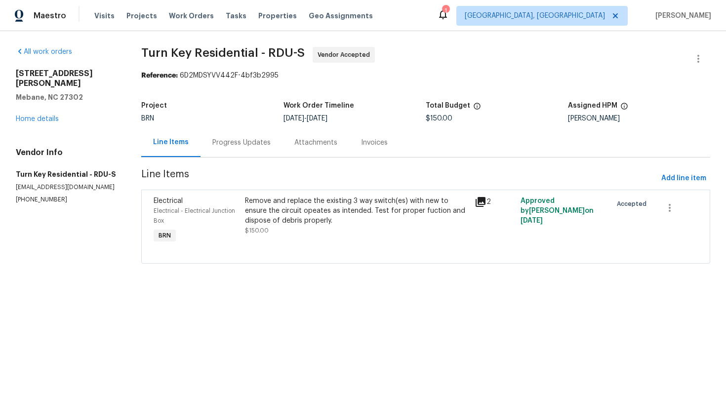
click at [423, 66] on span "Turn Key Residential - RDU-S Vendor Accepted" at bounding box center [414, 59] width 546 height 24
click at [284, 206] on div "Remove and replace the existing 3 way switch(es) with new to ensure the circuit…" at bounding box center [356, 211] width 223 height 30
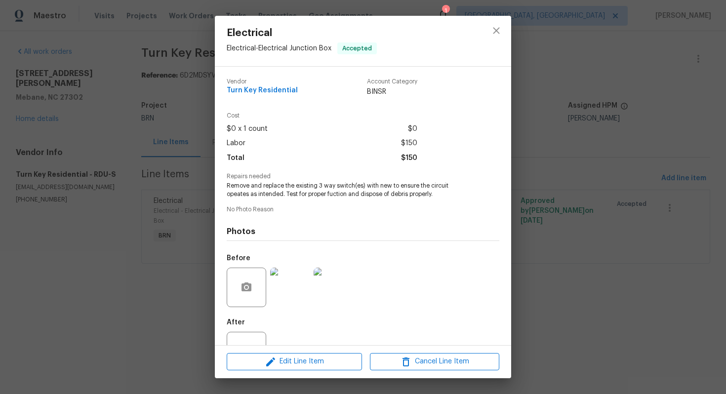
click at [276, 189] on span "Remove and replace the existing 3 way switch(es) with new to ensure the circuit…" at bounding box center [350, 190] width 246 height 17
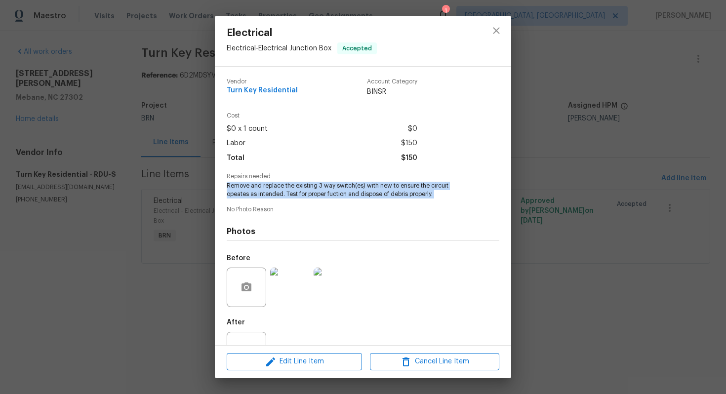
copy span "Remove and replace the existing 3 way switch(es) with new to ensure the circuit…"
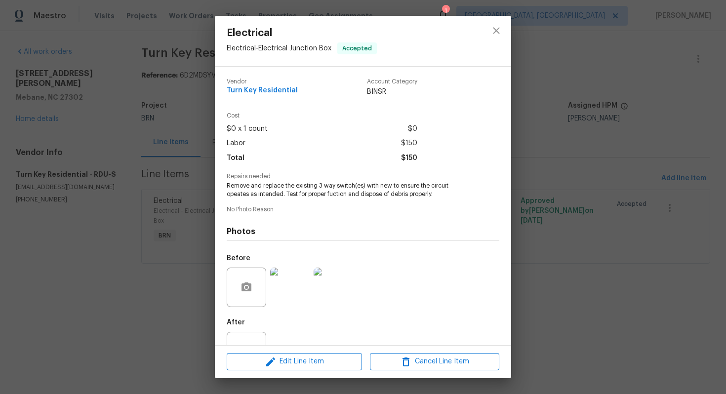
click at [554, 287] on div "Electrical Electrical - Electrical Junction Box Accepted Vendor Turn Key Reside…" at bounding box center [363, 197] width 726 height 394
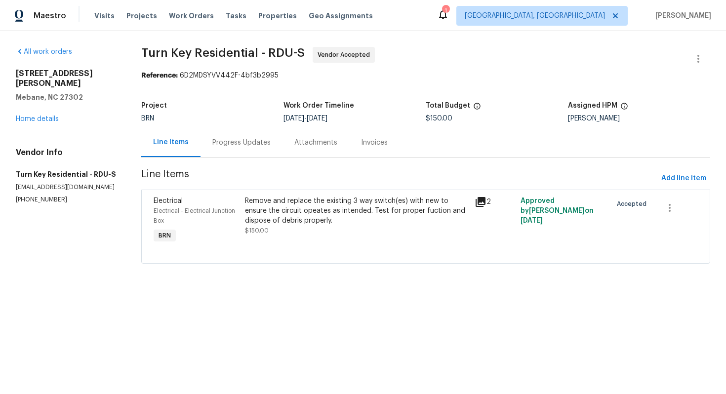
click at [263, 159] on section "Turn Key Residential - RDU-S Vendor Accepted Reference: 6D2MDSYVV442F-4bf3b2995…" at bounding box center [425, 161] width 569 height 229
